Goal: Browse casually: Explore the website without a specific task or goal

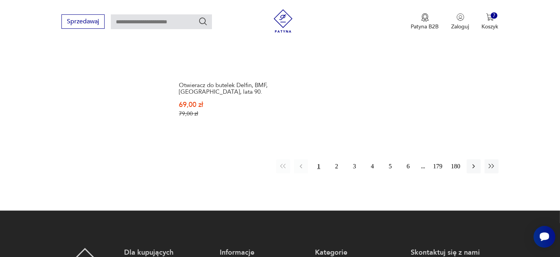
scroll to position [1201, 0]
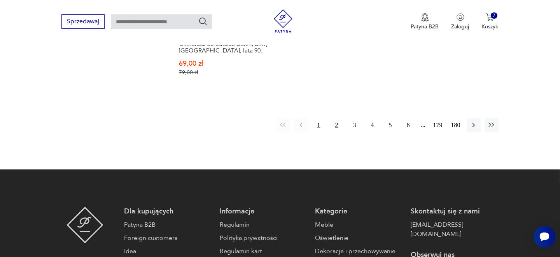
click at [336, 118] on button "2" at bounding box center [337, 125] width 14 height 14
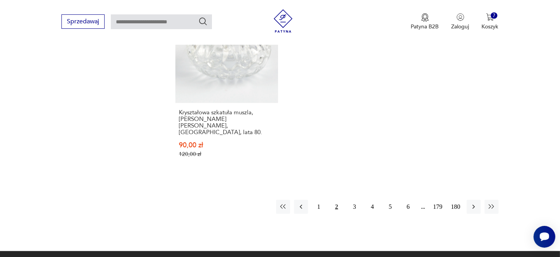
scroll to position [1150, 0]
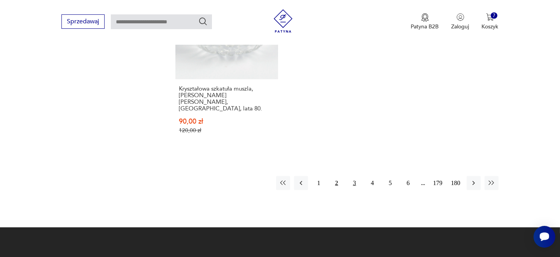
click at [353, 176] on button "3" at bounding box center [355, 183] width 14 height 14
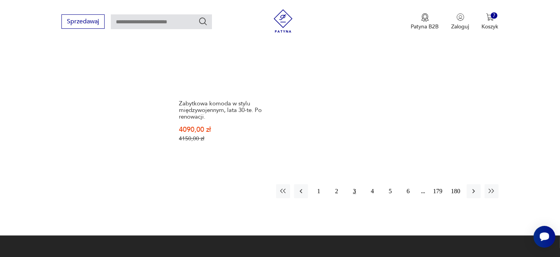
scroll to position [1150, 0]
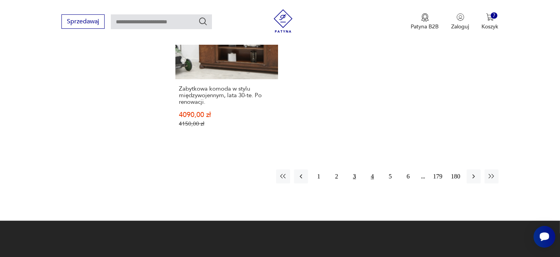
click at [372, 175] on button "4" at bounding box center [372, 177] width 14 height 14
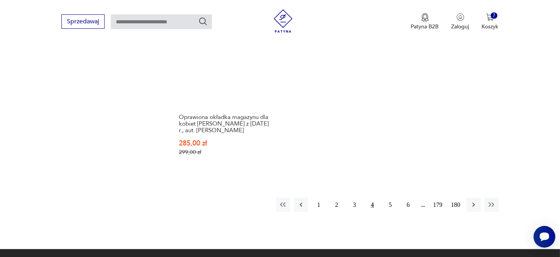
scroll to position [1150, 0]
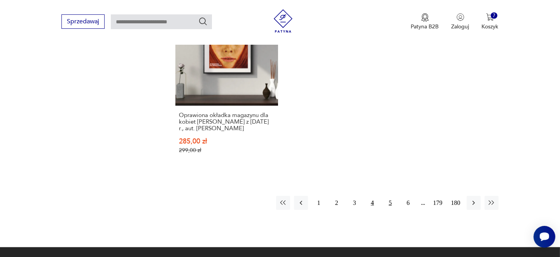
click at [389, 196] on button "5" at bounding box center [390, 203] width 14 height 14
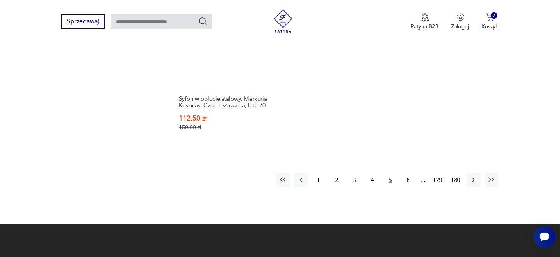
scroll to position [1150, 0]
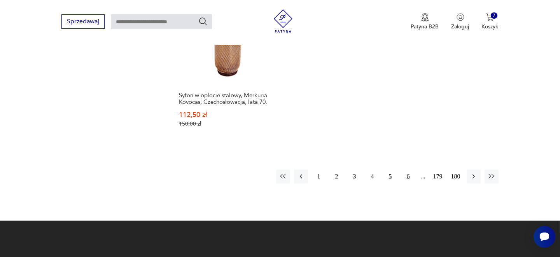
click at [407, 170] on button "6" at bounding box center [408, 177] width 14 height 14
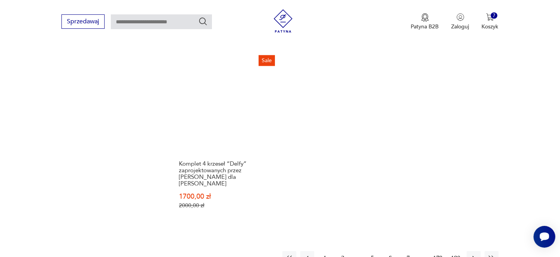
scroll to position [1150, 0]
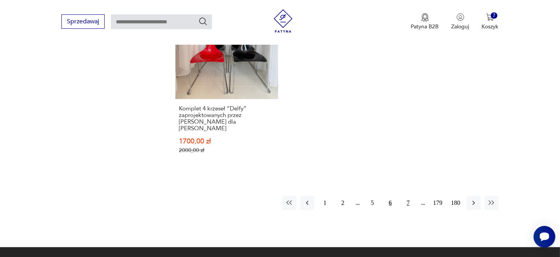
click at [407, 196] on button "7" at bounding box center [408, 203] width 14 height 14
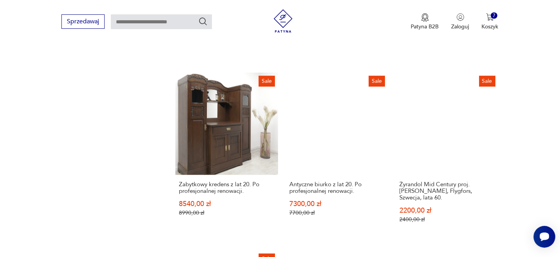
scroll to position [878, 0]
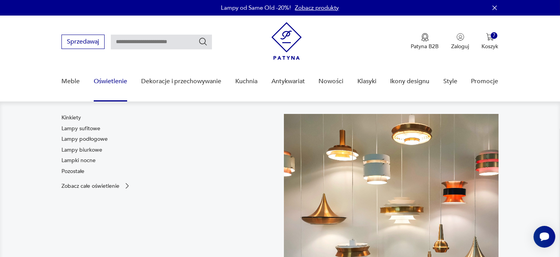
click at [118, 83] on link "Oświetlenie" at bounding box center [110, 81] width 33 height 30
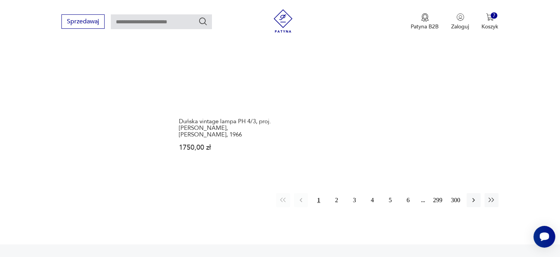
scroll to position [1204, 0]
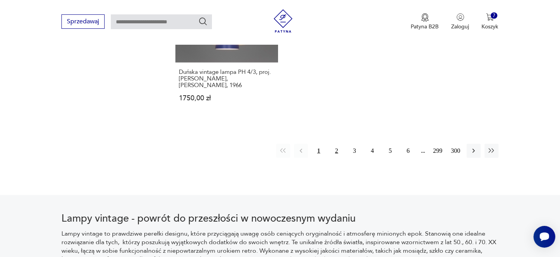
click at [337, 149] on button "2" at bounding box center [337, 151] width 14 height 14
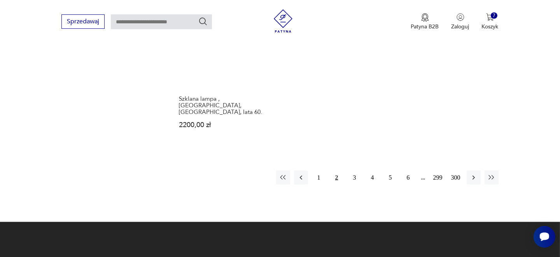
scroll to position [1233, 0]
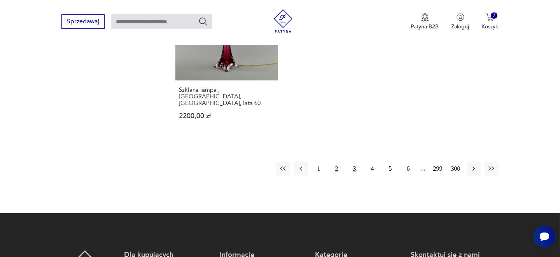
click at [355, 162] on button "3" at bounding box center [355, 169] width 14 height 14
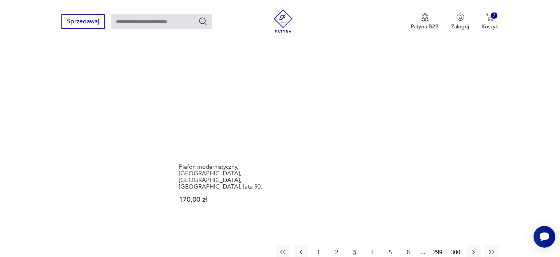
scroll to position [1194, 0]
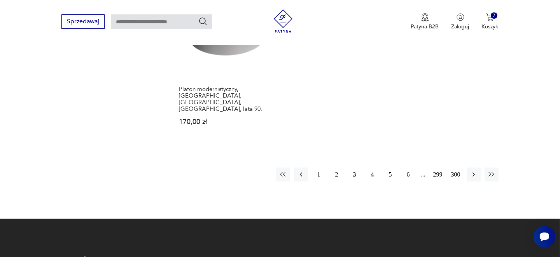
click at [371, 168] on button "4" at bounding box center [372, 175] width 14 height 14
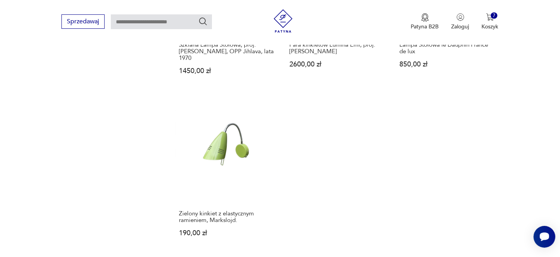
scroll to position [1116, 0]
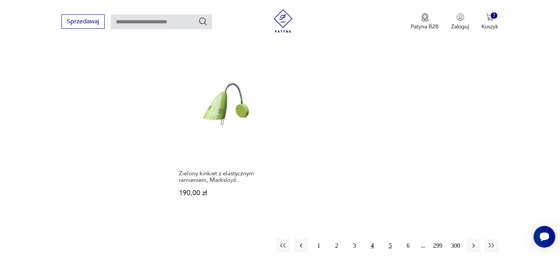
click at [391, 239] on button "5" at bounding box center [390, 246] width 14 height 14
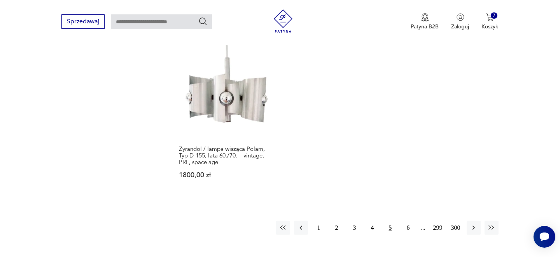
scroll to position [1155, 0]
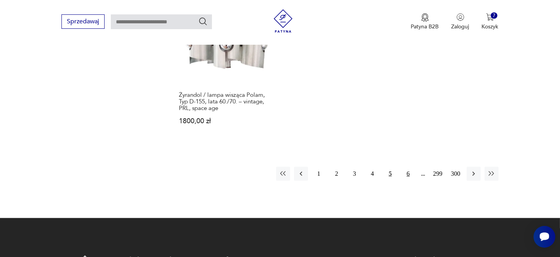
click at [407, 167] on button "6" at bounding box center [408, 174] width 14 height 14
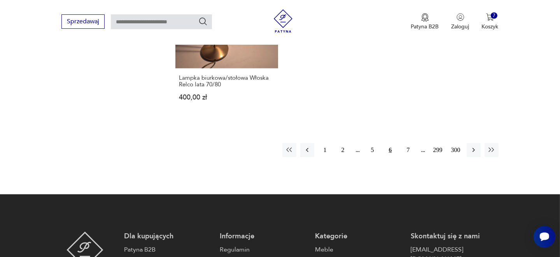
scroll to position [1194, 0]
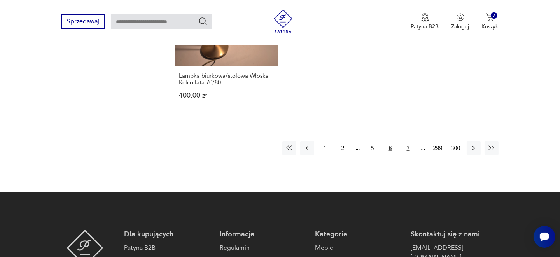
click at [410, 141] on button "7" at bounding box center [408, 148] width 14 height 14
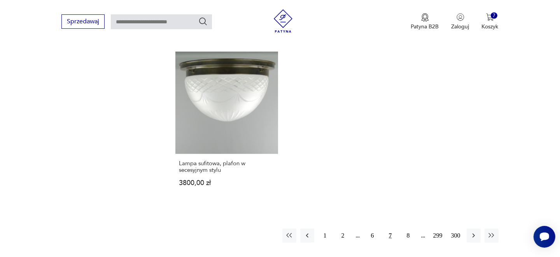
scroll to position [1116, 0]
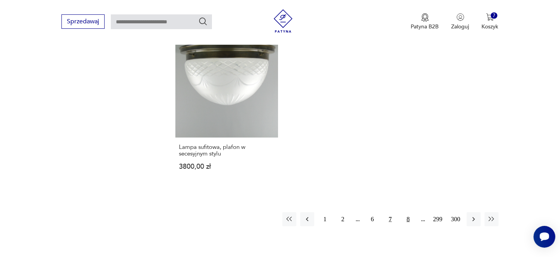
click at [407, 212] on button "8" at bounding box center [408, 219] width 14 height 14
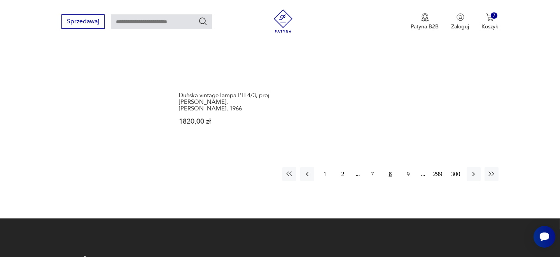
scroll to position [1155, 0]
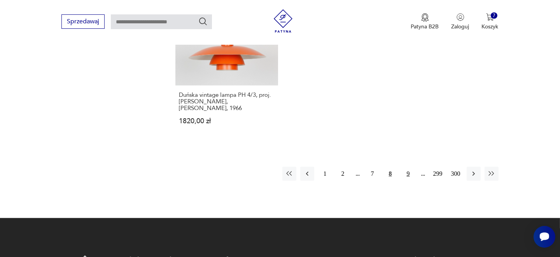
click at [407, 170] on button "9" at bounding box center [408, 174] width 14 height 14
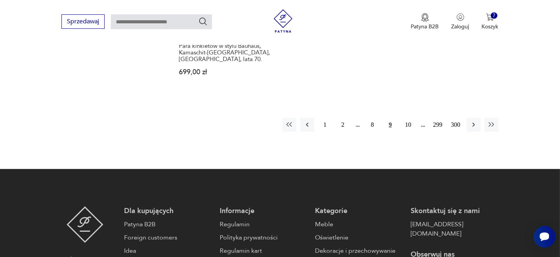
scroll to position [1237, 0]
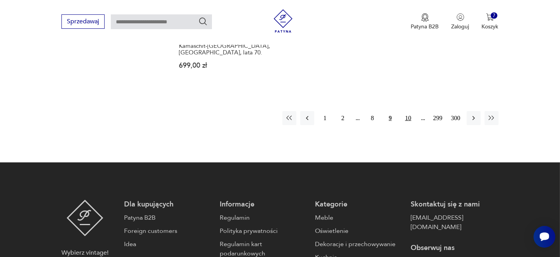
click at [409, 111] on button "10" at bounding box center [408, 118] width 14 height 14
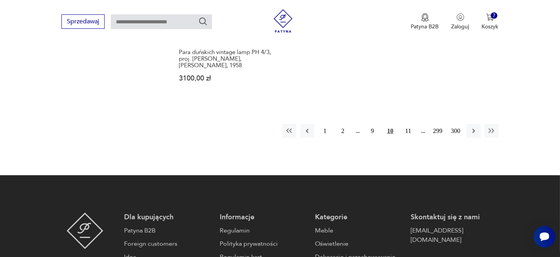
scroll to position [1233, 0]
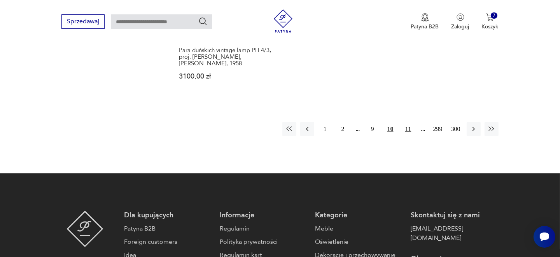
click at [410, 122] on button "11" at bounding box center [408, 129] width 14 height 14
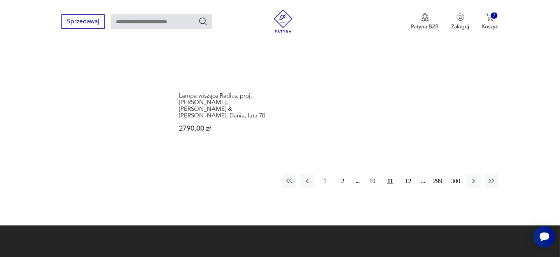
scroll to position [1194, 0]
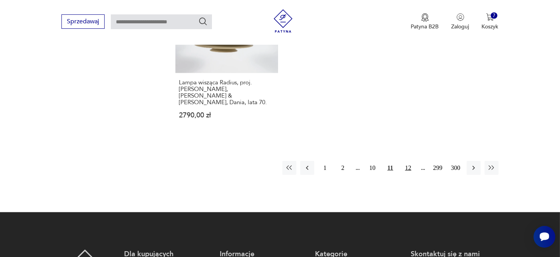
click at [408, 161] on button "12" at bounding box center [408, 168] width 14 height 14
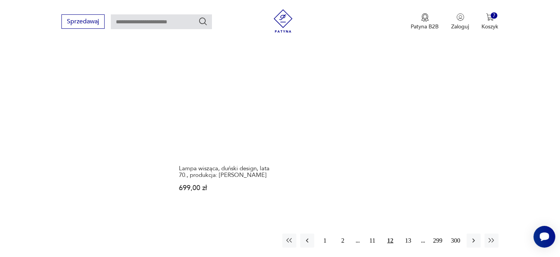
scroll to position [1116, 0]
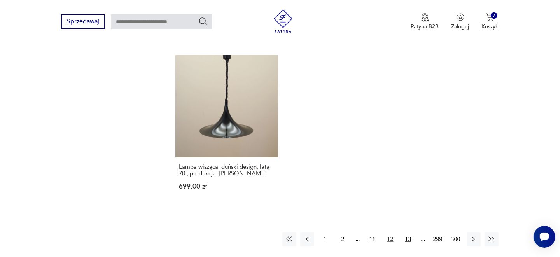
click at [408, 232] on button "13" at bounding box center [408, 239] width 14 height 14
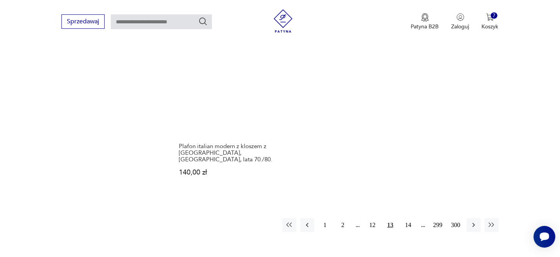
scroll to position [1116, 0]
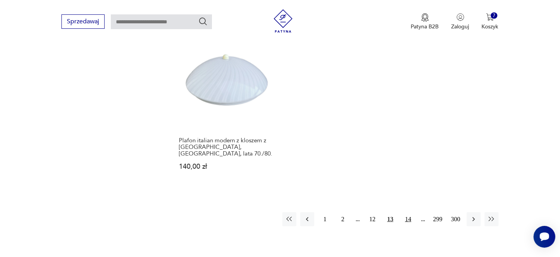
click at [407, 213] on button "14" at bounding box center [408, 219] width 14 height 14
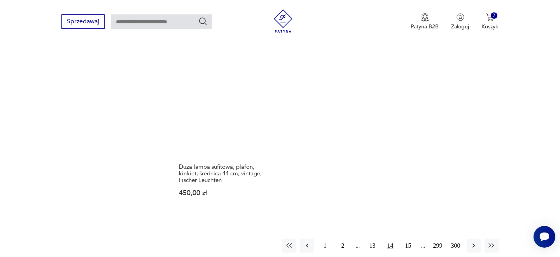
scroll to position [1233, 0]
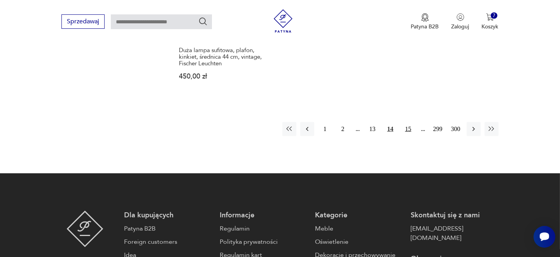
click at [408, 122] on button "15" at bounding box center [408, 129] width 14 height 14
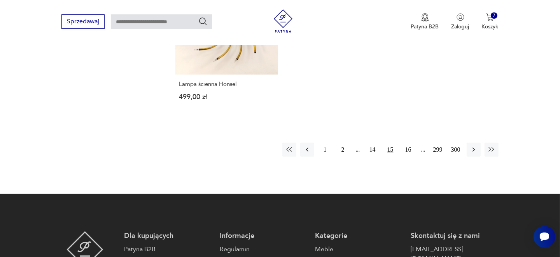
scroll to position [1194, 0]
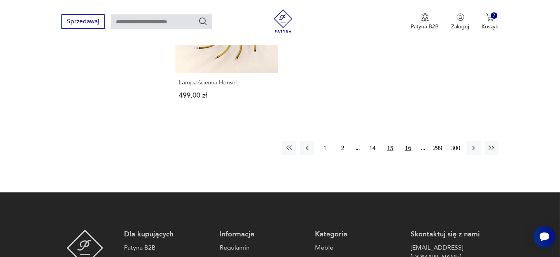
click at [409, 141] on button "16" at bounding box center [408, 148] width 14 height 14
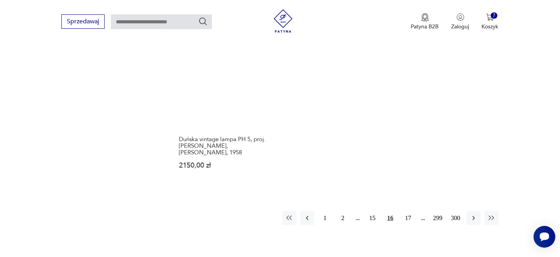
scroll to position [1194, 0]
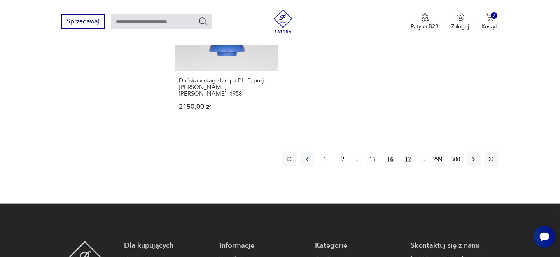
click at [407, 158] on button "17" at bounding box center [408, 159] width 14 height 14
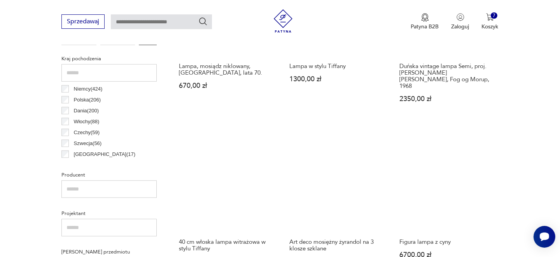
scroll to position [416, 0]
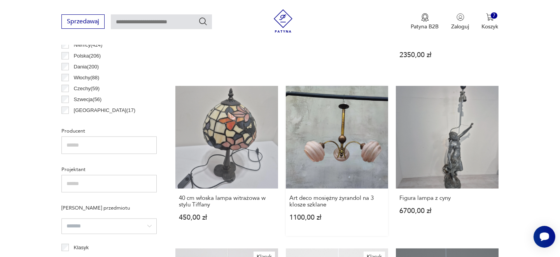
click at [348, 135] on link "Art deco mosiężny żyrandol na 3 klosze szklane 1100,00 zł" at bounding box center [337, 161] width 102 height 150
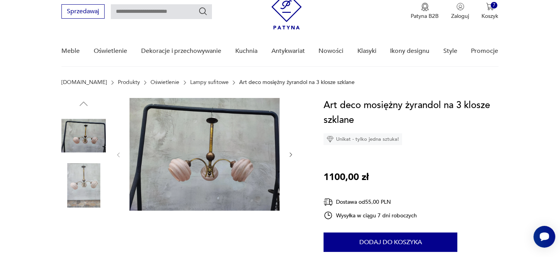
scroll to position [77, 0]
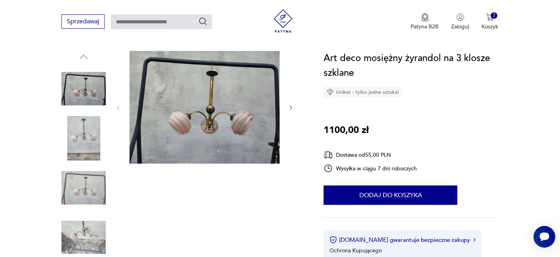
click at [87, 241] on img at bounding box center [83, 237] width 44 height 44
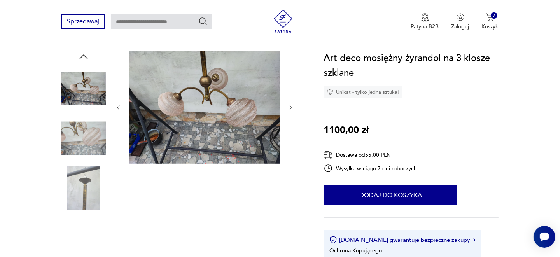
click at [87, 199] on img at bounding box center [83, 188] width 44 height 44
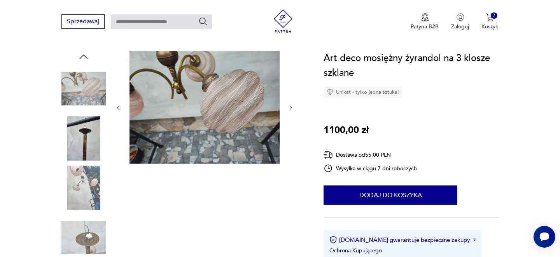
click at [101, 90] on img at bounding box center [83, 88] width 44 height 44
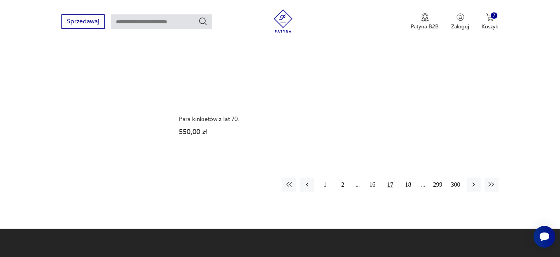
scroll to position [1154, 0]
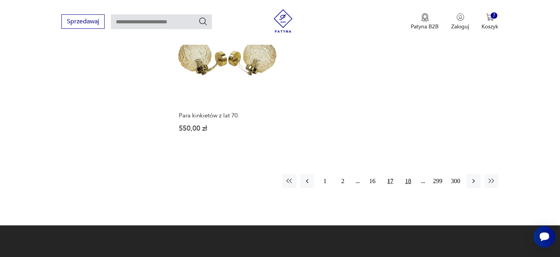
click at [409, 174] on button "18" at bounding box center [408, 181] width 14 height 14
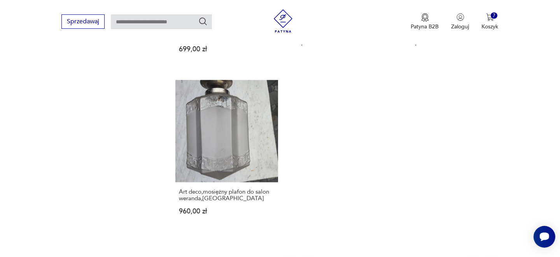
scroll to position [1155, 0]
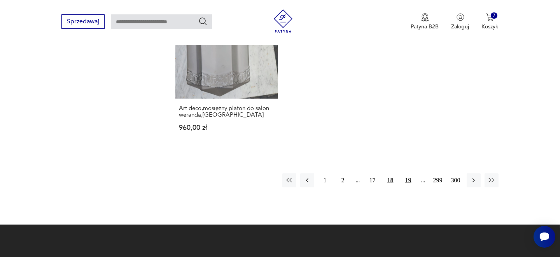
click at [409, 173] on button "19" at bounding box center [408, 180] width 14 height 14
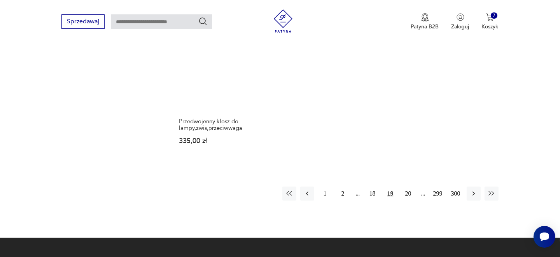
scroll to position [1155, 0]
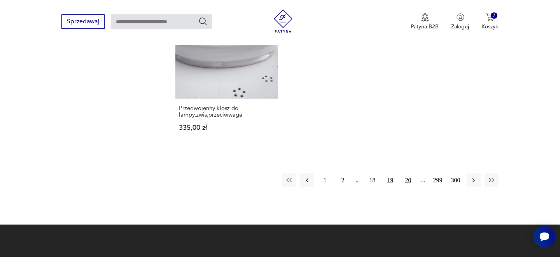
click at [406, 181] on button "20" at bounding box center [408, 180] width 14 height 14
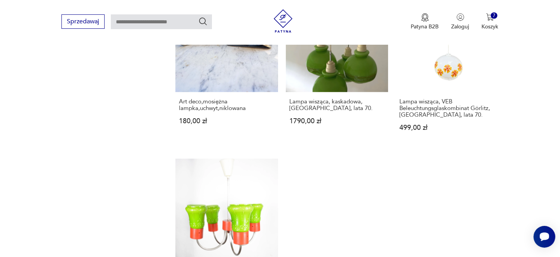
scroll to position [1116, 0]
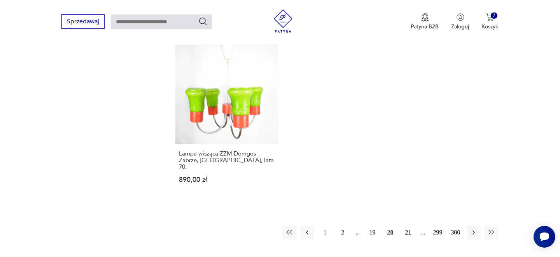
click at [411, 226] on button "21" at bounding box center [408, 233] width 14 height 14
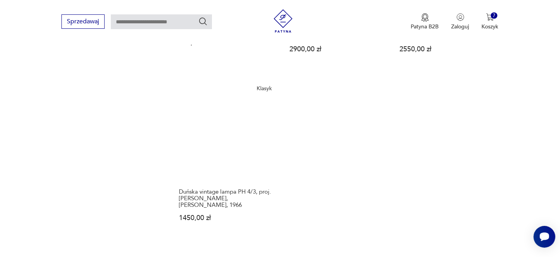
scroll to position [1194, 0]
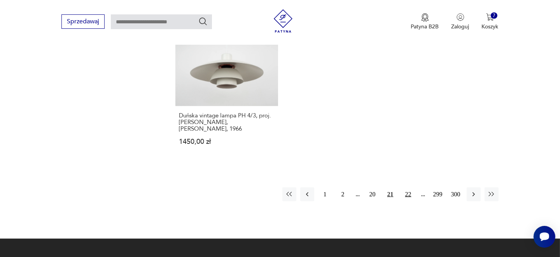
click at [408, 187] on button "22" at bounding box center [408, 194] width 14 height 14
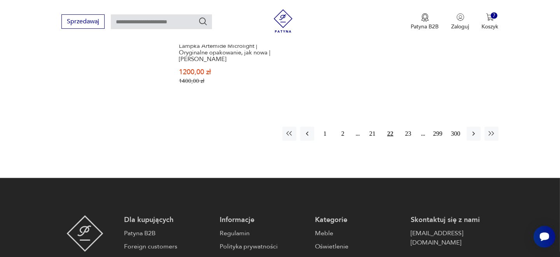
scroll to position [1233, 0]
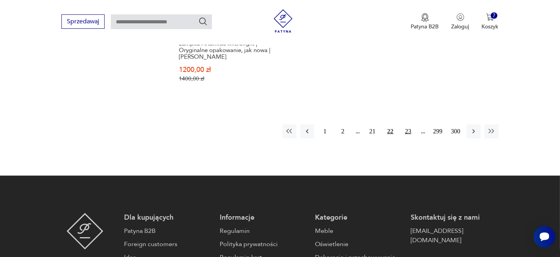
click at [406, 124] on button "23" at bounding box center [408, 131] width 14 height 14
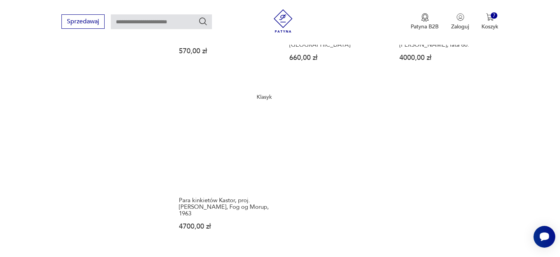
scroll to position [1155, 0]
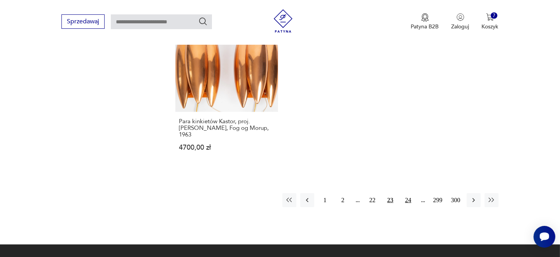
click at [408, 193] on button "24" at bounding box center [408, 200] width 14 height 14
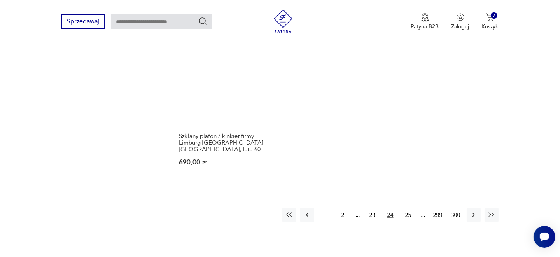
scroll to position [1194, 0]
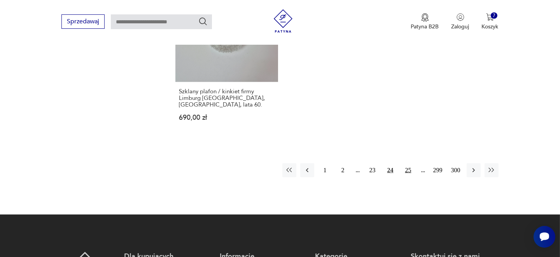
click at [409, 163] on button "25" at bounding box center [408, 170] width 14 height 14
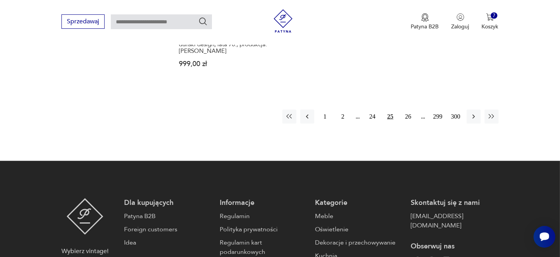
scroll to position [1233, 0]
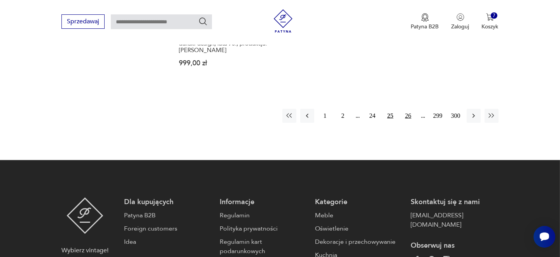
click at [410, 109] on button "26" at bounding box center [408, 116] width 14 height 14
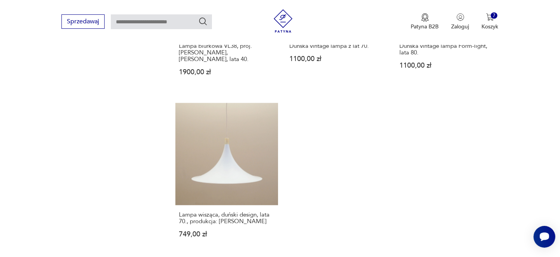
scroll to position [1194, 0]
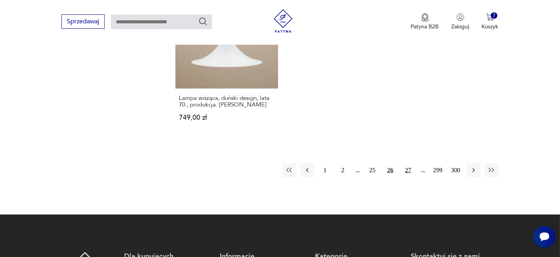
click at [411, 163] on button "27" at bounding box center [408, 170] width 14 height 14
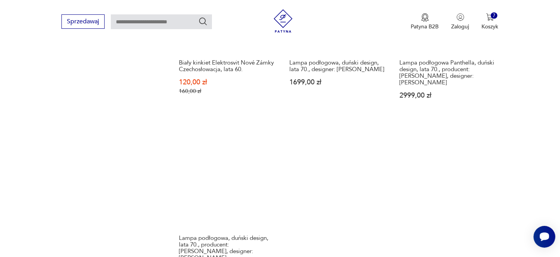
scroll to position [1194, 0]
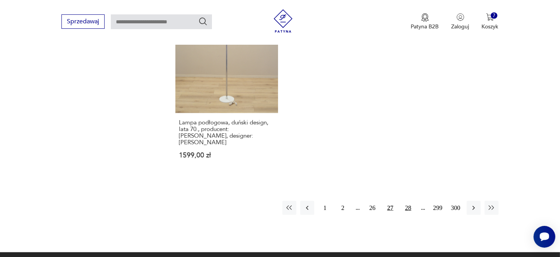
click at [407, 201] on button "28" at bounding box center [408, 208] width 14 height 14
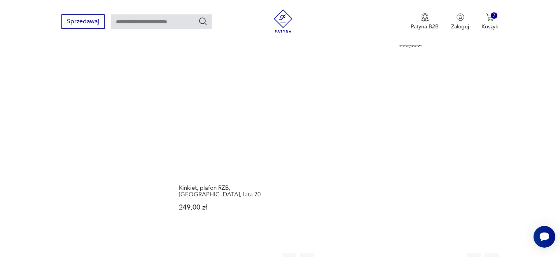
scroll to position [1155, 0]
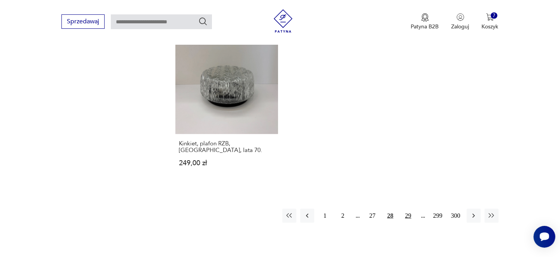
click at [407, 209] on button "29" at bounding box center [408, 216] width 14 height 14
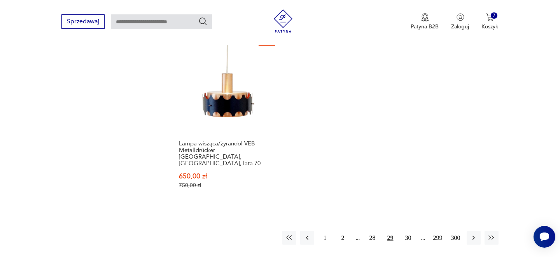
scroll to position [1194, 0]
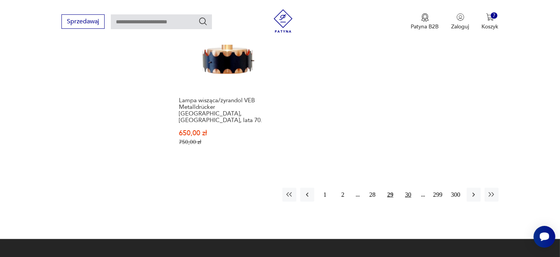
click at [405, 188] on button "30" at bounding box center [408, 195] width 14 height 14
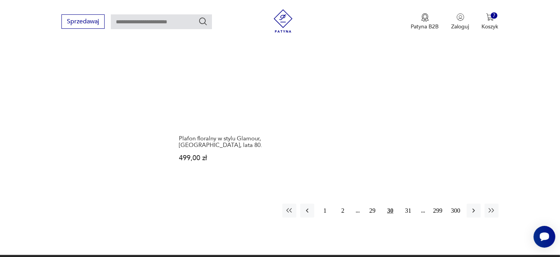
scroll to position [1233, 0]
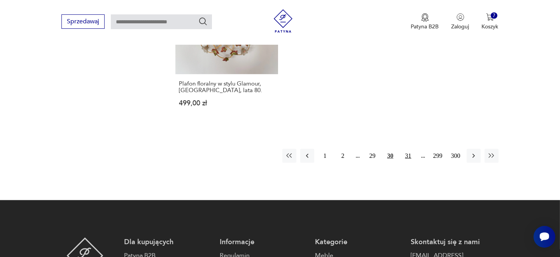
click at [409, 149] on button "31" at bounding box center [408, 156] width 14 height 14
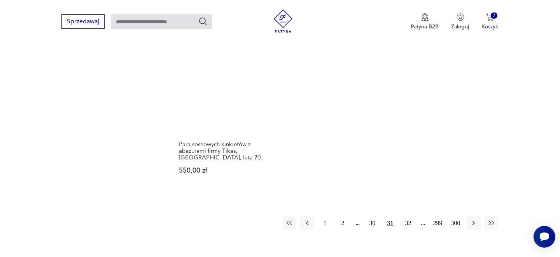
scroll to position [1194, 0]
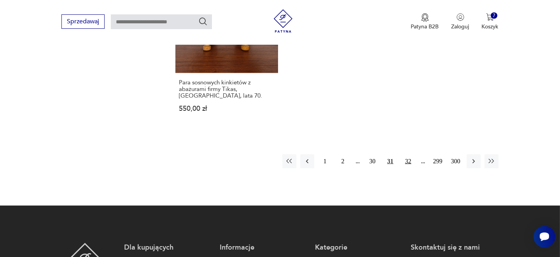
click at [410, 155] on button "32" at bounding box center [408, 161] width 14 height 14
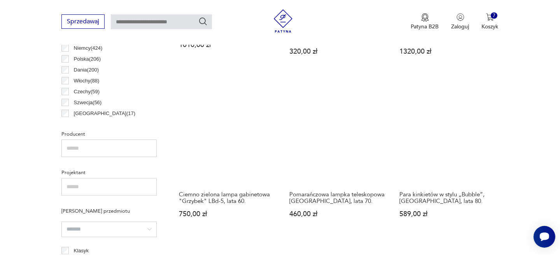
scroll to position [416, 0]
